Goal: Information Seeking & Learning: Learn about a topic

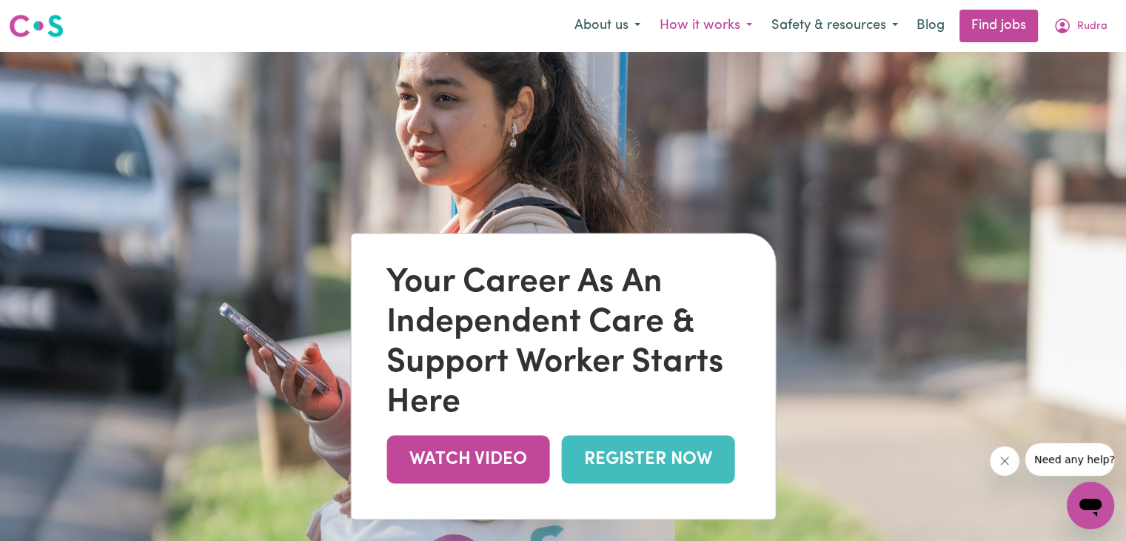
click at [681, 29] on button "How it works" at bounding box center [706, 25] width 112 height 31
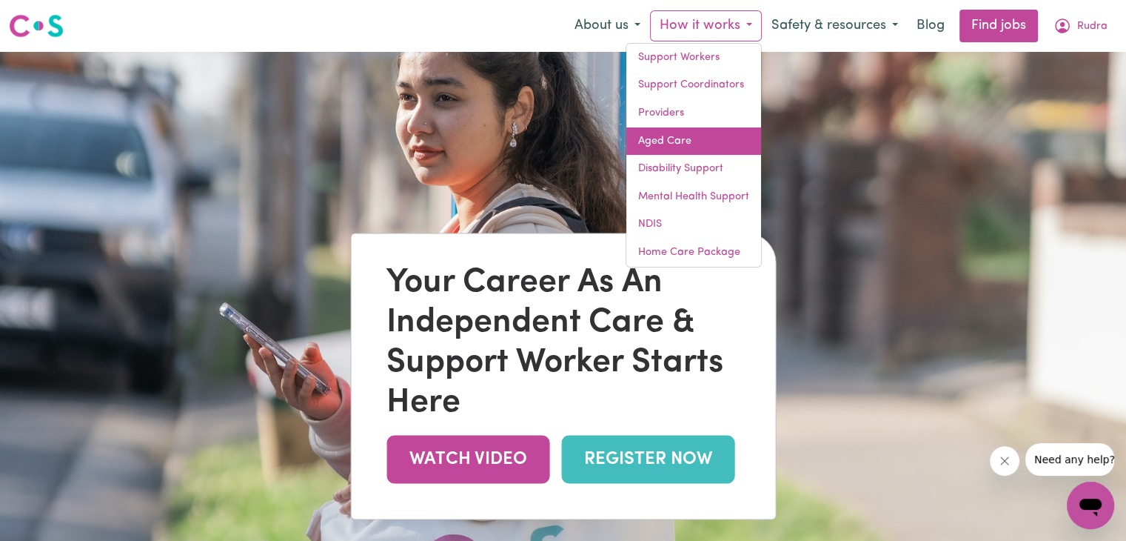
click at [675, 131] on link "Aged Care" at bounding box center [693, 141] width 135 height 28
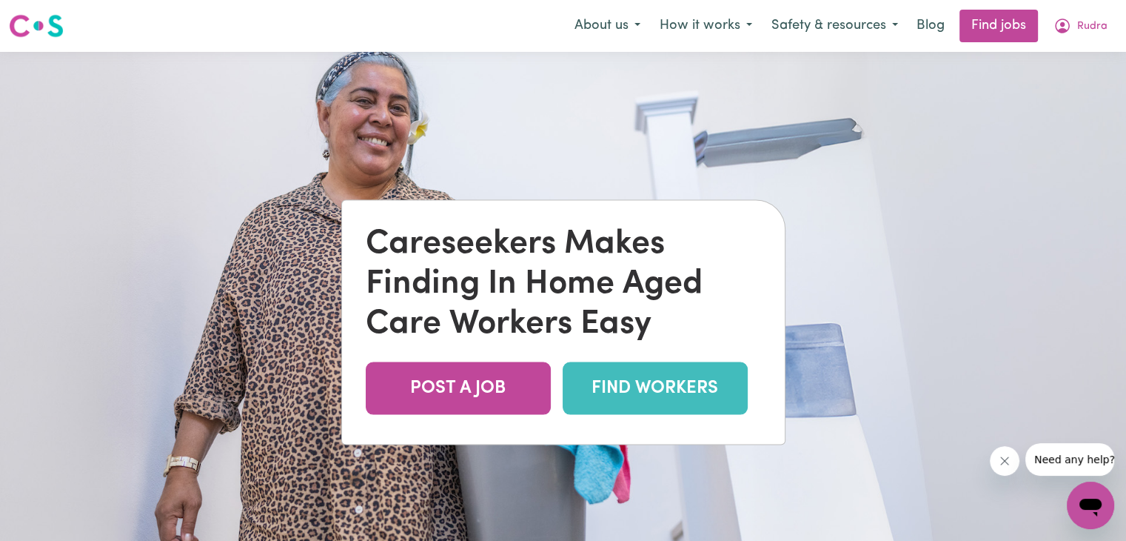
click at [654, 387] on link "FIND WORKERS" at bounding box center [655, 388] width 185 height 53
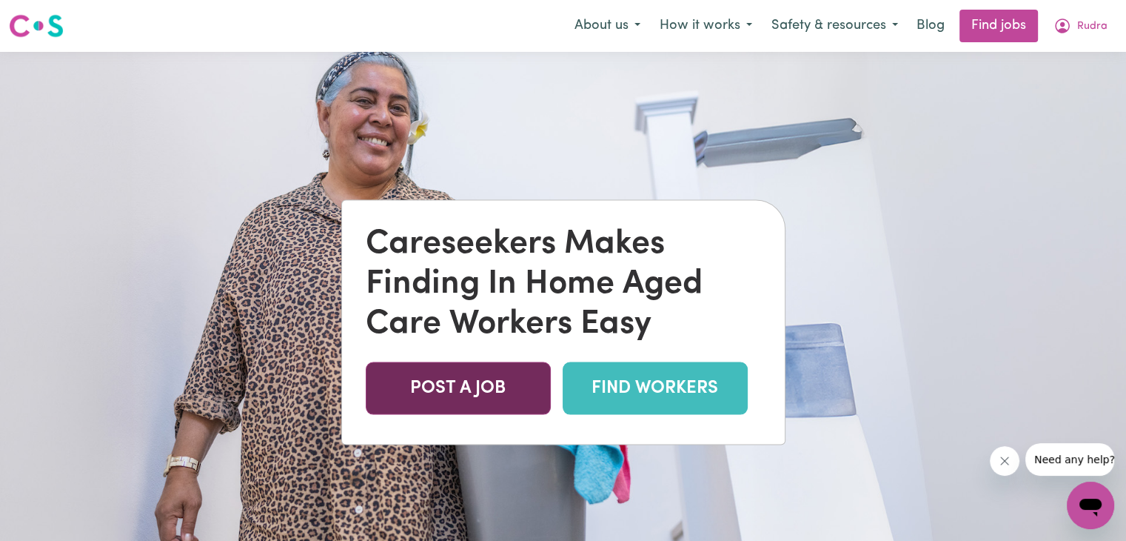
click at [455, 386] on link "POST A JOB" at bounding box center [458, 388] width 185 height 53
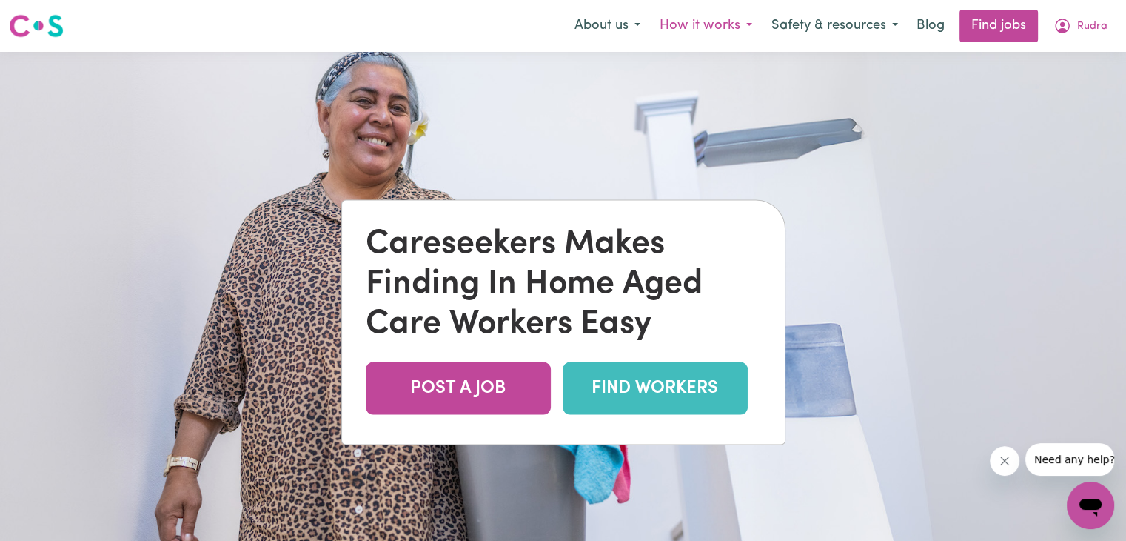
click at [734, 19] on button "How it works" at bounding box center [706, 25] width 112 height 31
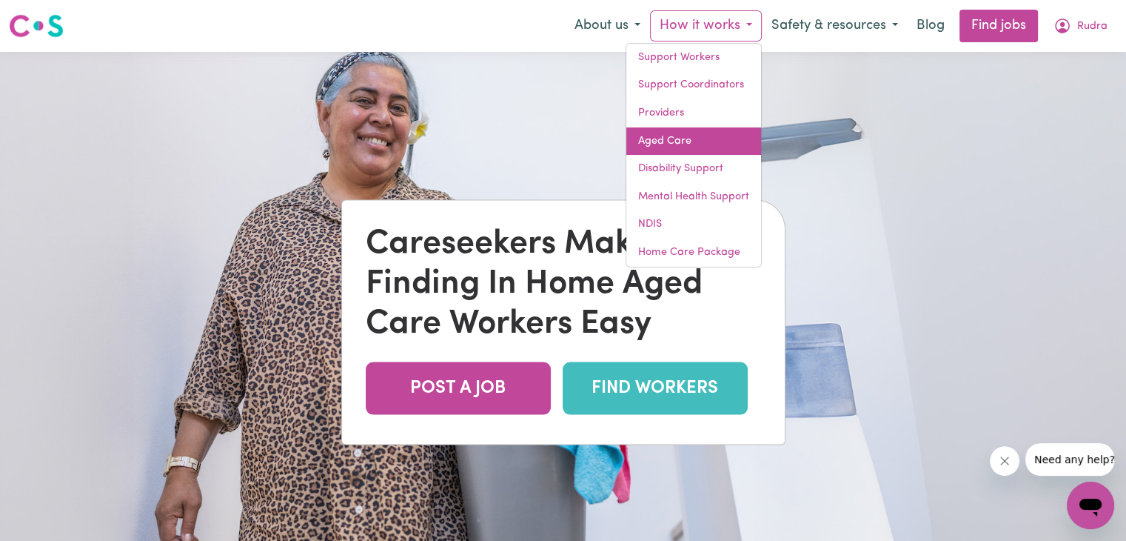
click at [681, 127] on link "Aged Care" at bounding box center [693, 141] width 135 height 28
click at [677, 141] on link "Aged Care" at bounding box center [693, 141] width 135 height 28
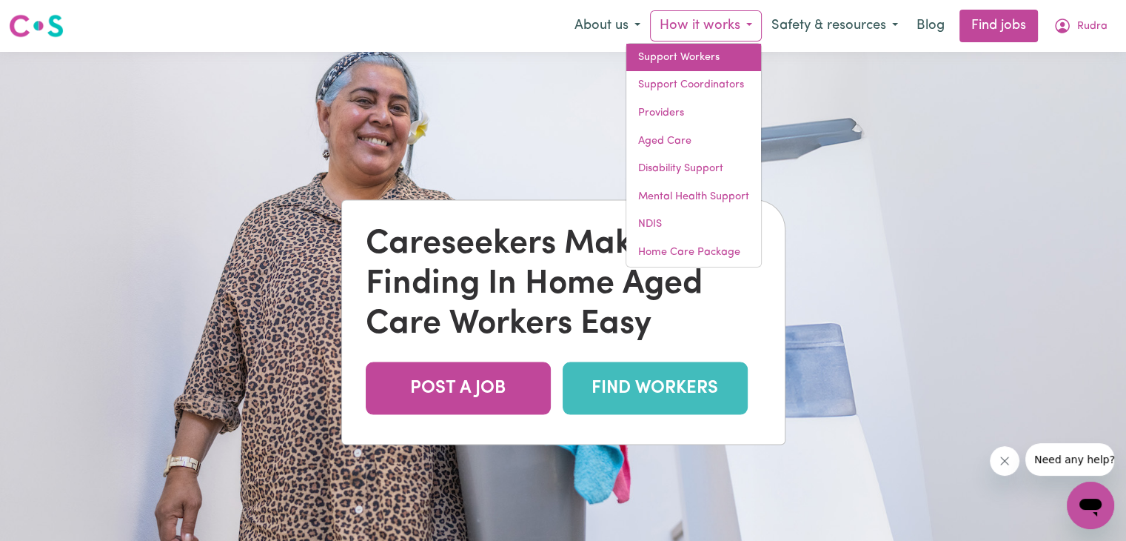
click at [678, 58] on link "Support Workers" at bounding box center [693, 58] width 135 height 28
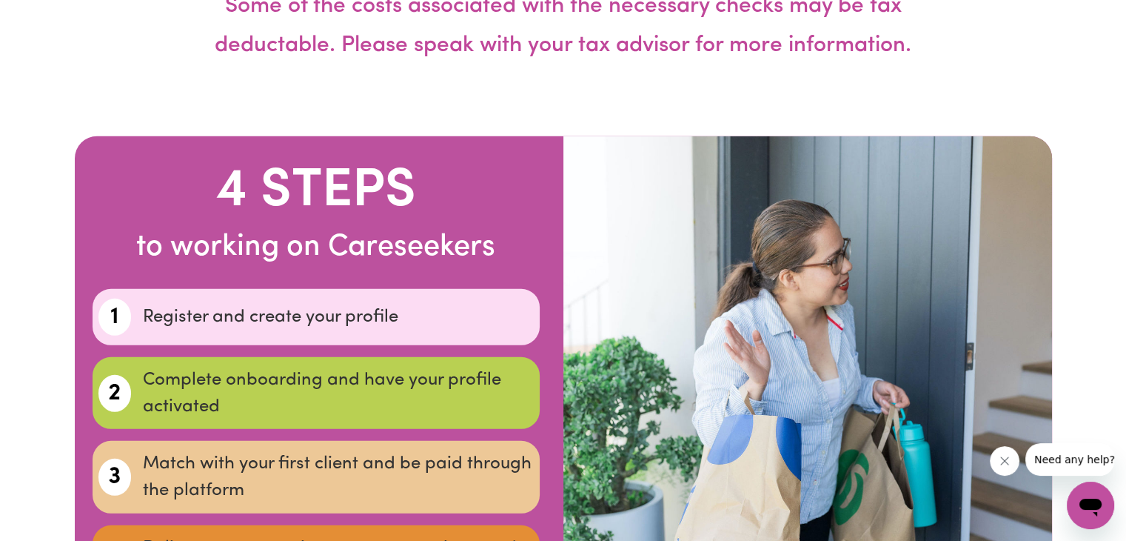
scroll to position [4146, 0]
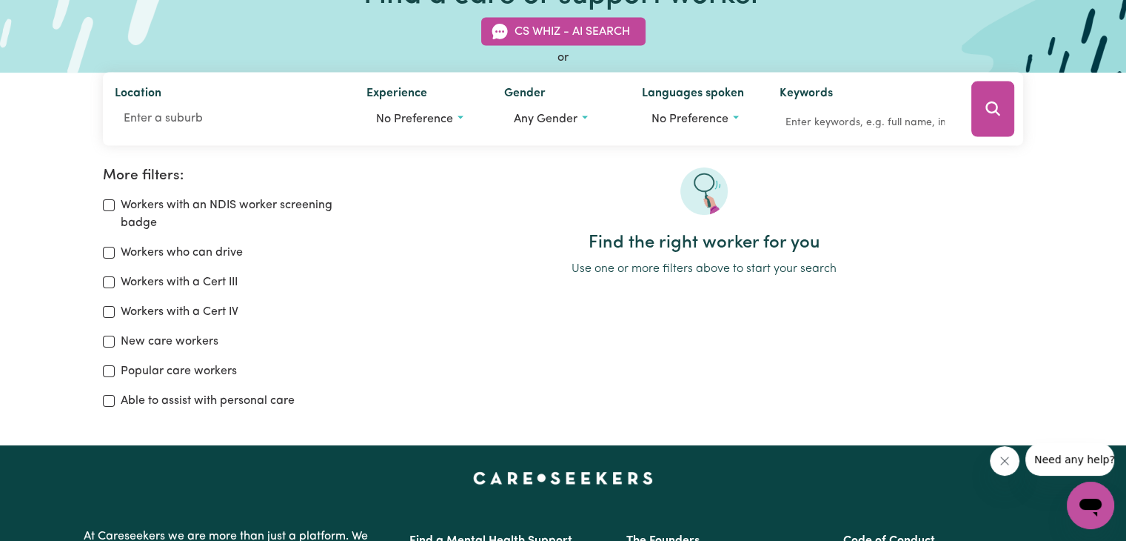
scroll to position [160, 0]
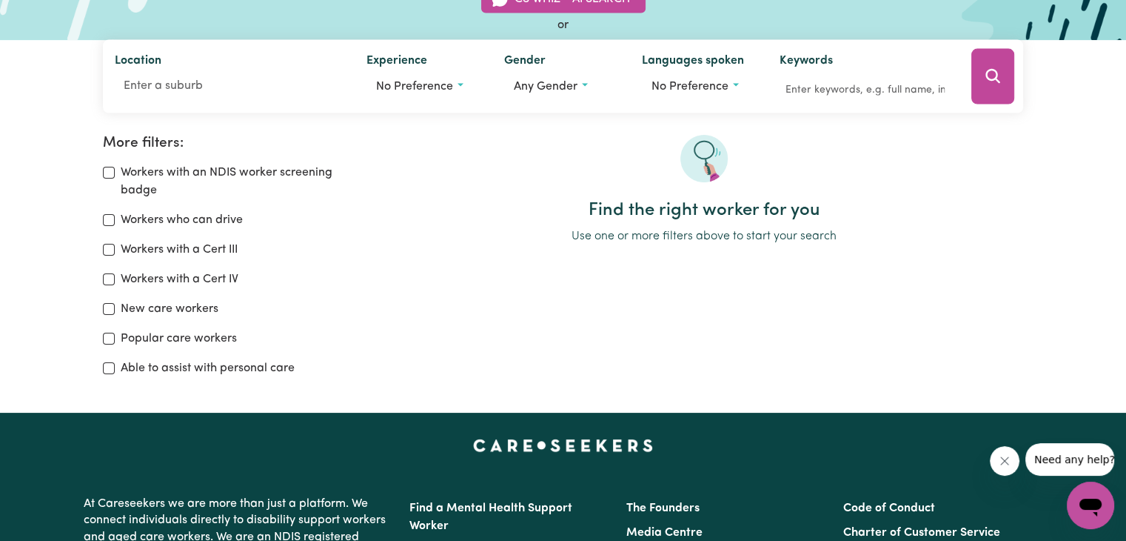
click at [168, 250] on label "Workers with a Cert III" at bounding box center [179, 250] width 117 height 18
click at [115, 250] on input "Workers with a Cert III" at bounding box center [109, 250] width 12 height 12
checkbox input "true"
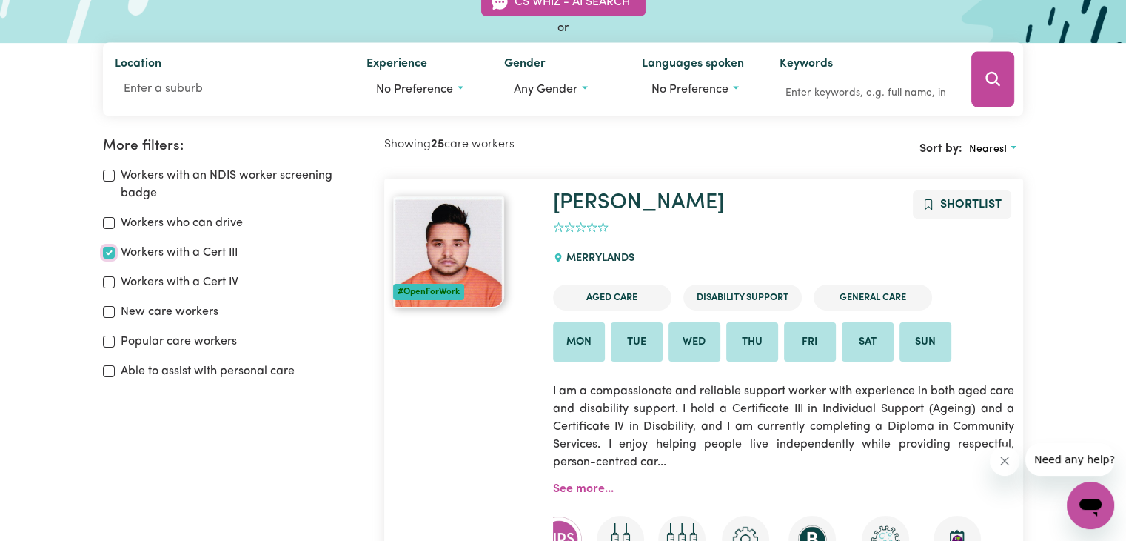
scroll to position [160, 0]
